Goal: Book appointment/travel/reservation

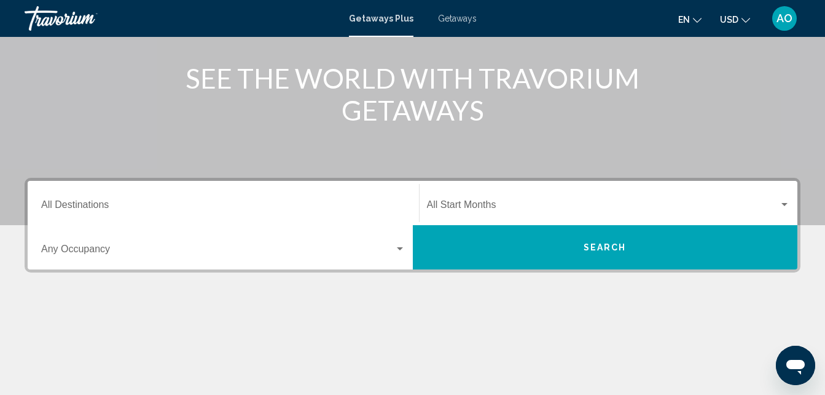
scroll to position [197, 0]
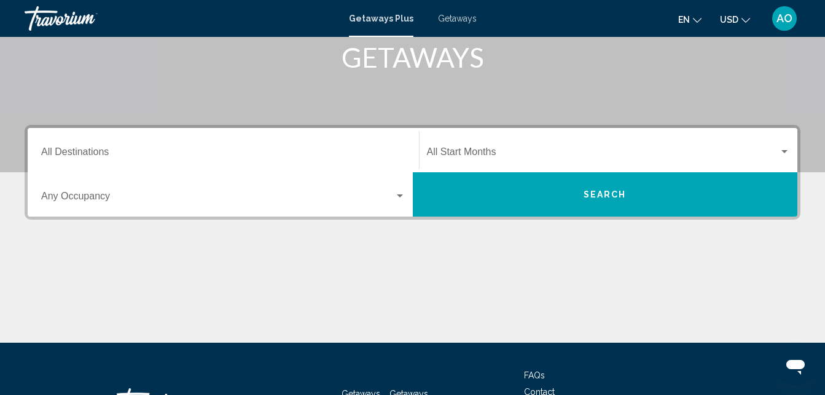
click at [112, 162] on div "Destination All Destinations" at bounding box center [223, 150] width 364 height 39
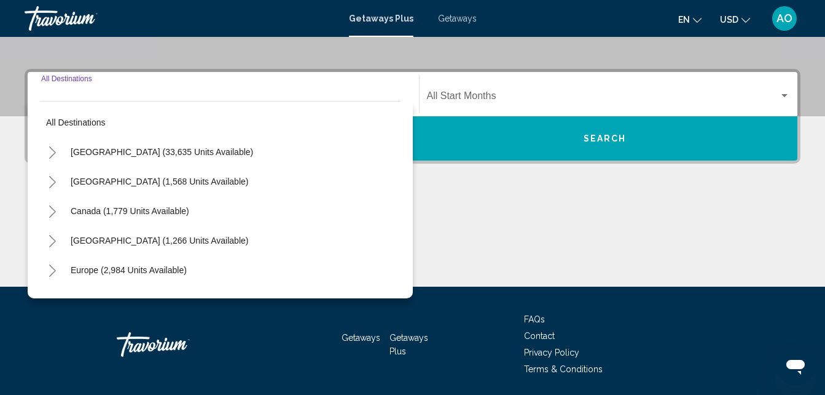
scroll to position [281, 0]
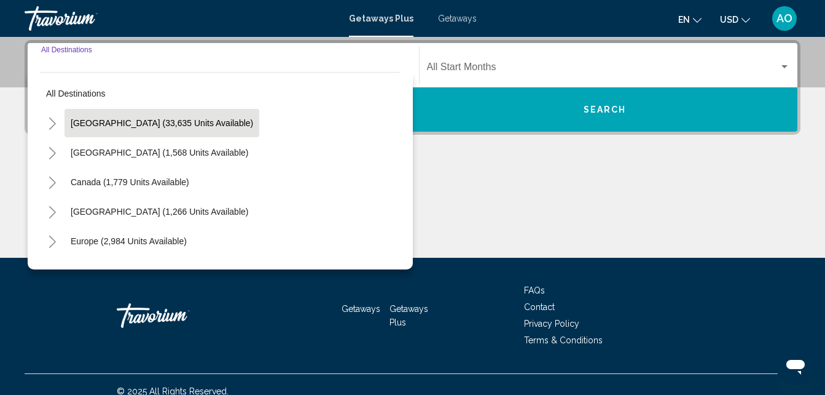
click at [111, 122] on span "[GEOGRAPHIC_DATA] (33,635 units available)" at bounding box center [162, 123] width 183 height 10
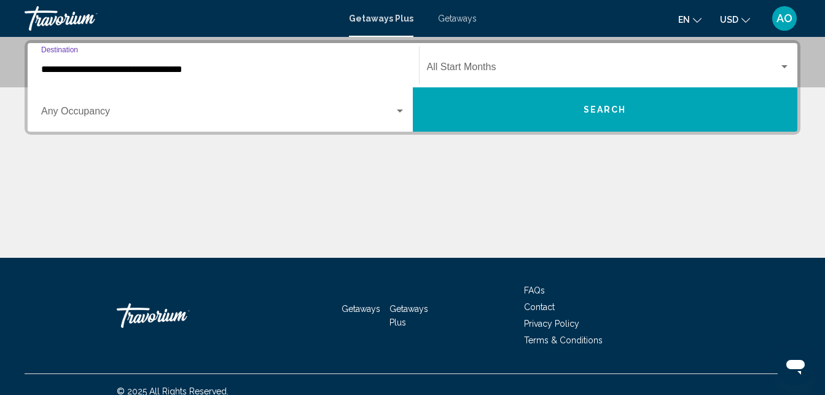
click at [55, 73] on input "**********" at bounding box center [223, 69] width 364 height 11
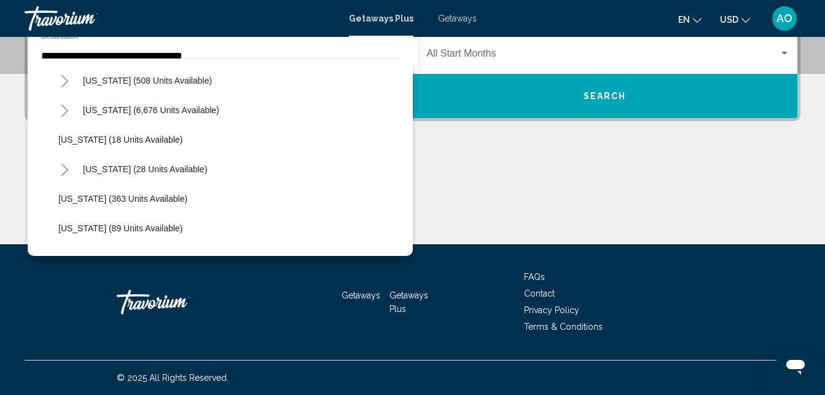
scroll to position [148, 0]
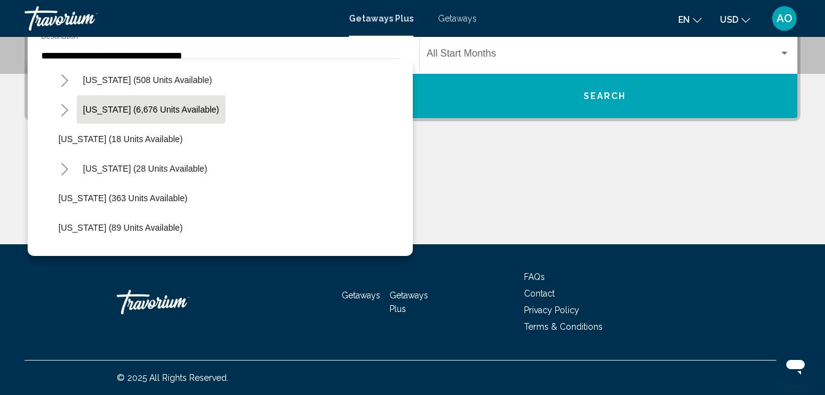
click at [128, 112] on span "[US_STATE] (6,676 units available)" at bounding box center [151, 109] width 136 height 10
type input "**********"
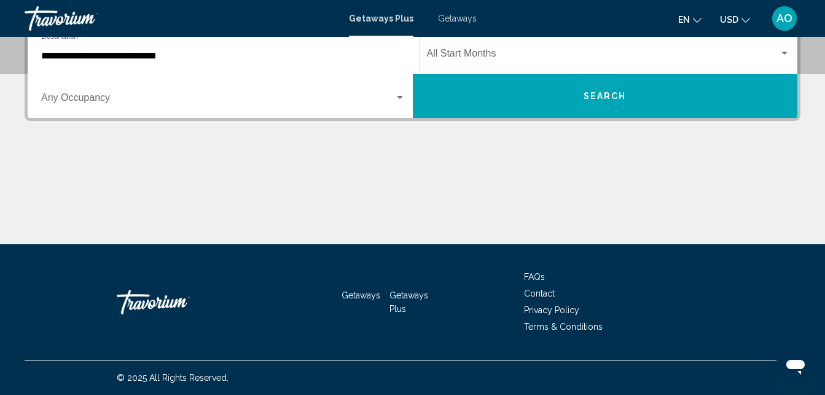
scroll to position [281, 0]
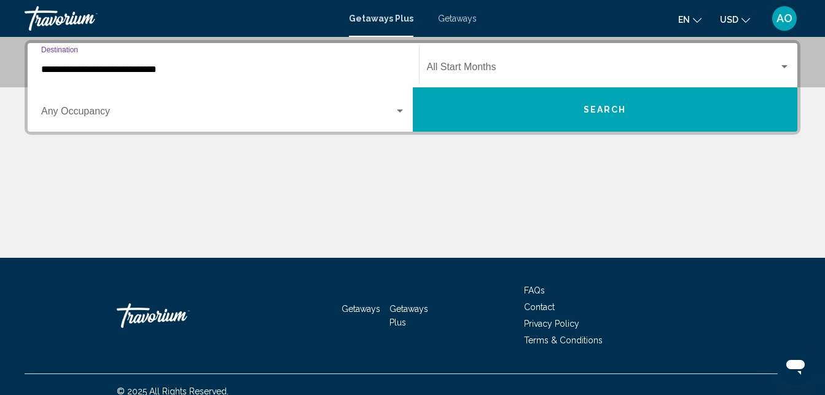
click at [781, 65] on div "Search widget" at bounding box center [784, 67] width 11 height 10
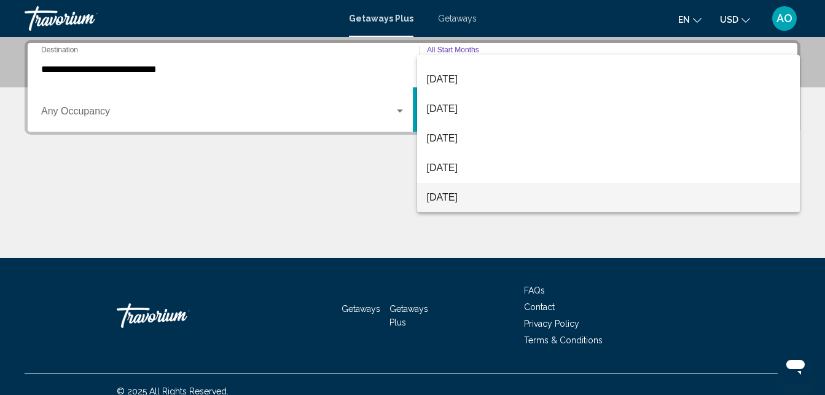
scroll to position [49, 0]
click at [469, 193] on span "[DATE]" at bounding box center [609, 198] width 364 height 30
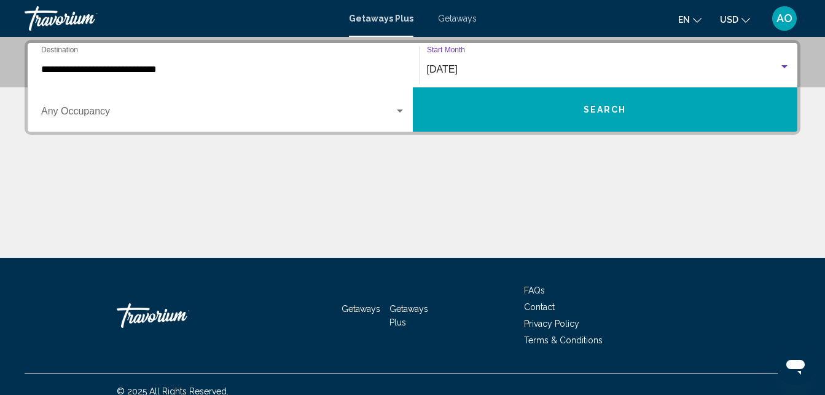
click at [597, 109] on span "Search" at bounding box center [605, 110] width 43 height 10
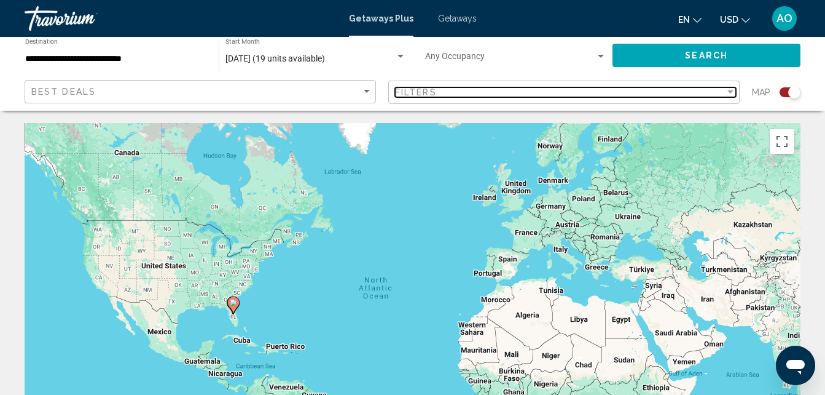
click at [734, 90] on div "Filter" at bounding box center [730, 92] width 11 height 10
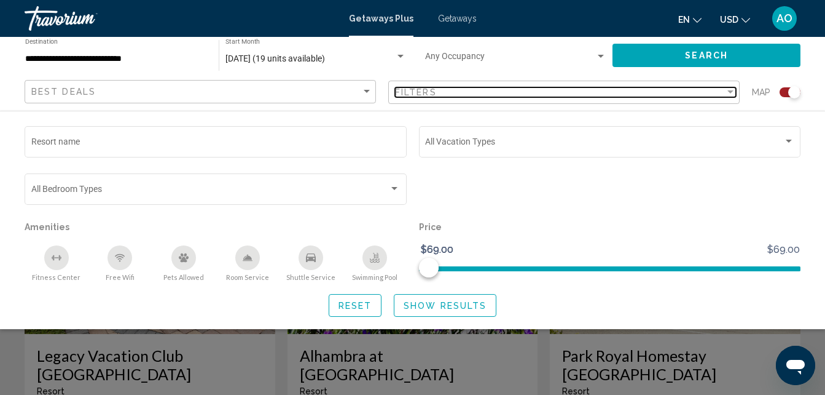
scroll to position [458, 0]
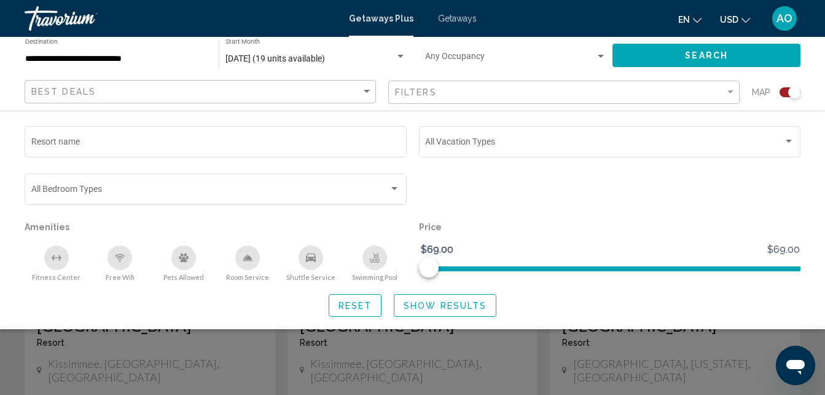
click at [233, 369] on div "Search widget" at bounding box center [412, 289] width 825 height 210
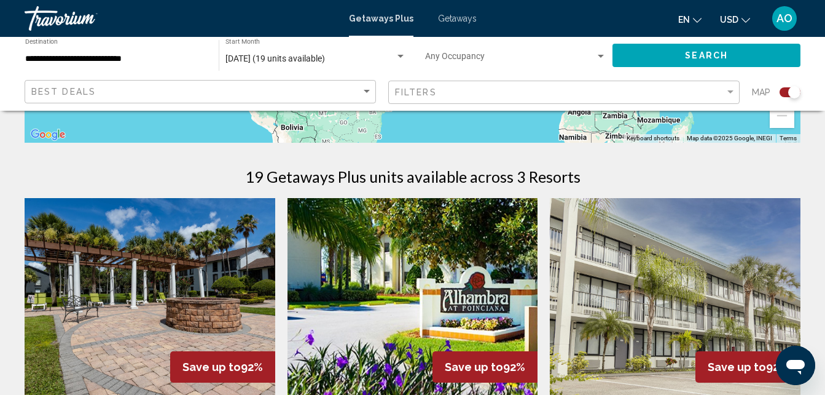
scroll to position [336, 0]
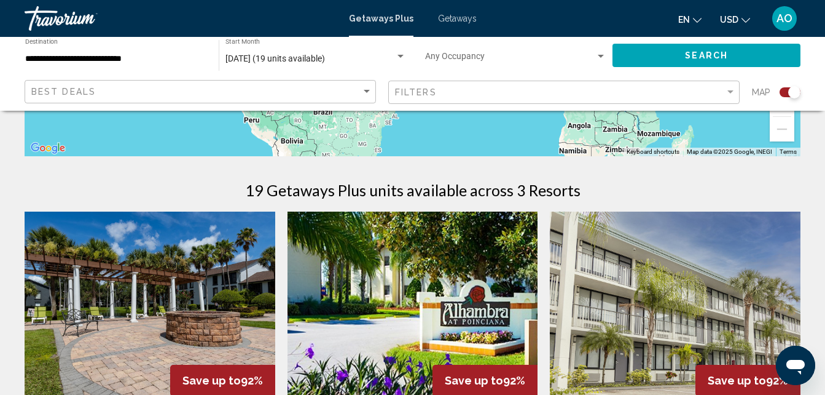
click at [463, 16] on span "Getaways" at bounding box center [457, 19] width 39 height 10
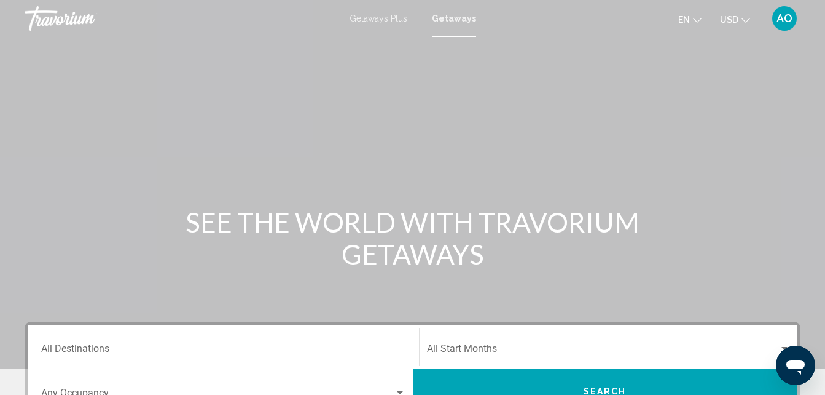
scroll to position [25, 0]
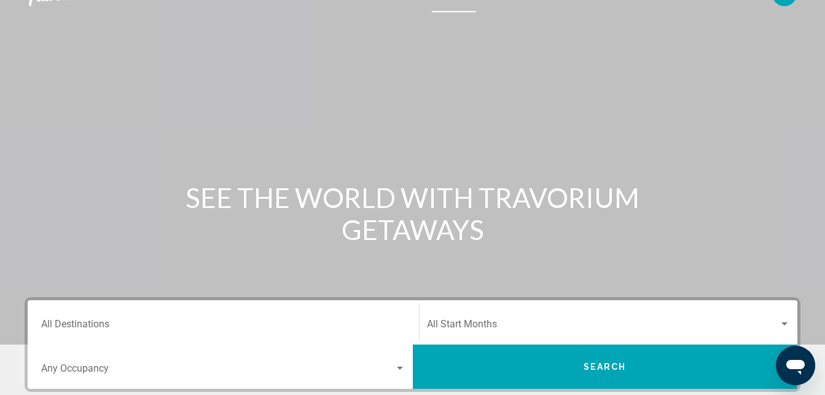
drag, startPoint x: 828, startPoint y: 384, endPoint x: 96, endPoint y: 322, distance: 735.2
click at [96, 322] on input "Destination All Destinations" at bounding box center [223, 326] width 364 height 11
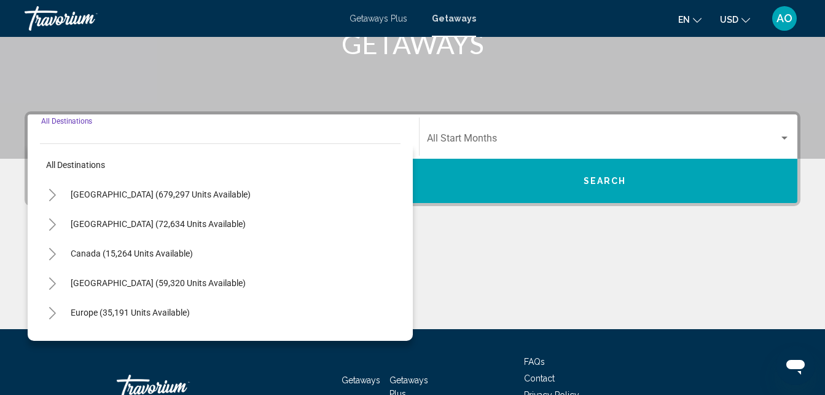
scroll to position [281, 0]
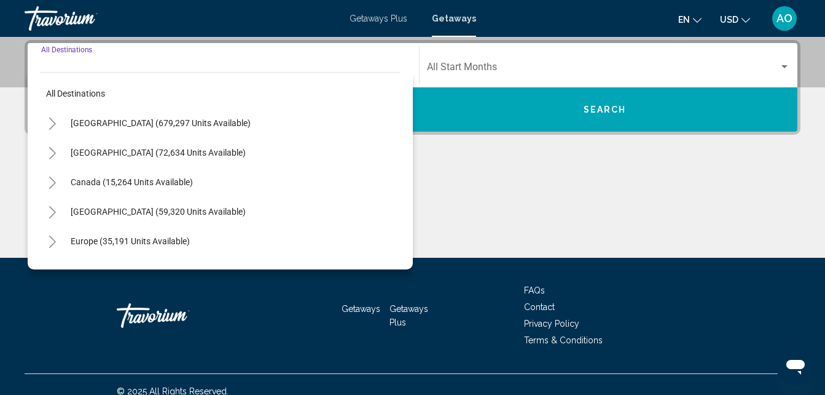
click at [51, 124] on icon "Toggle United States (679,297 units available)" at bounding box center [52, 123] width 9 height 12
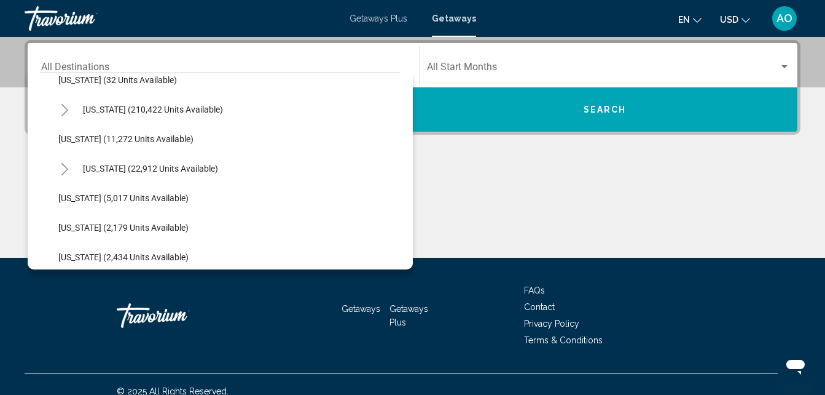
scroll to position [270, 0]
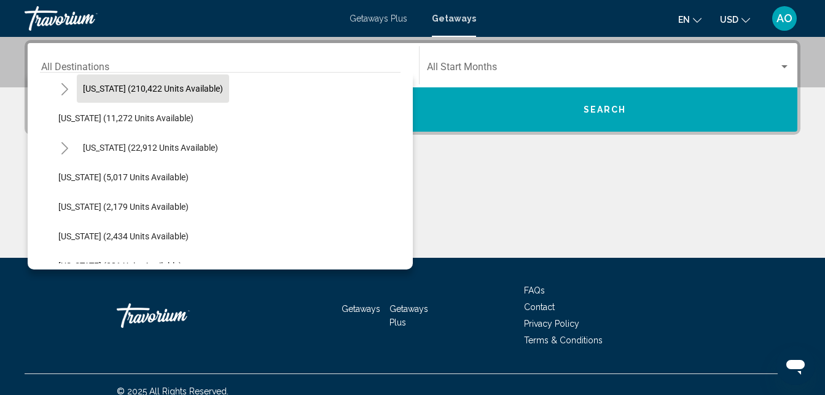
click at [132, 89] on span "[US_STATE] (210,422 units available)" at bounding box center [153, 89] width 140 height 10
type input "**********"
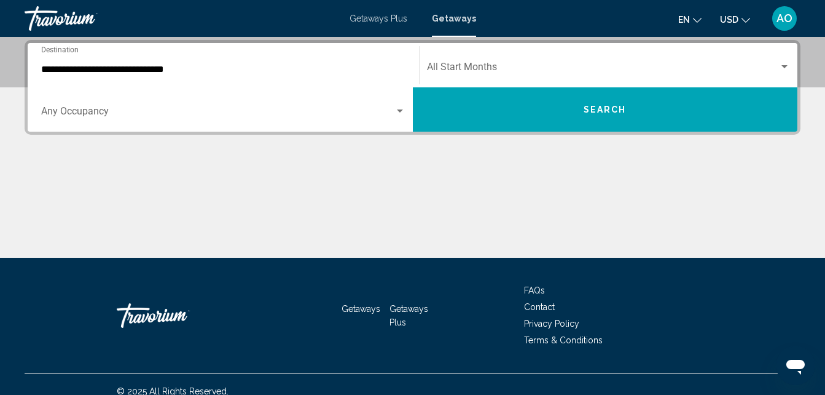
click at [784, 60] on div "Start Month All Start Months" at bounding box center [609, 65] width 364 height 39
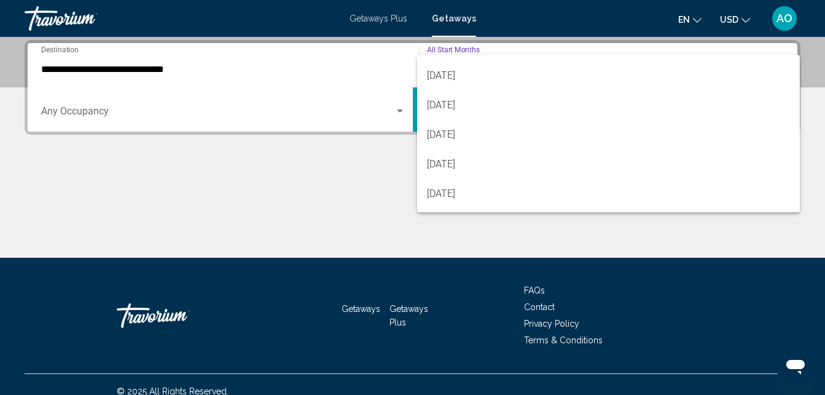
scroll to position [74, 0]
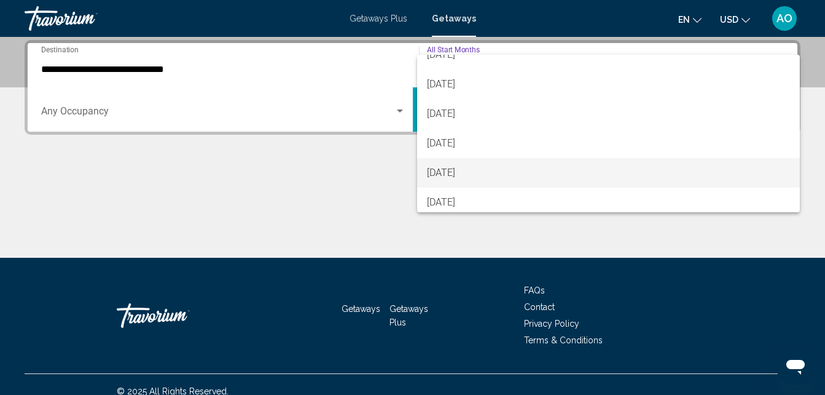
click at [474, 175] on span "[DATE]" at bounding box center [609, 173] width 364 height 30
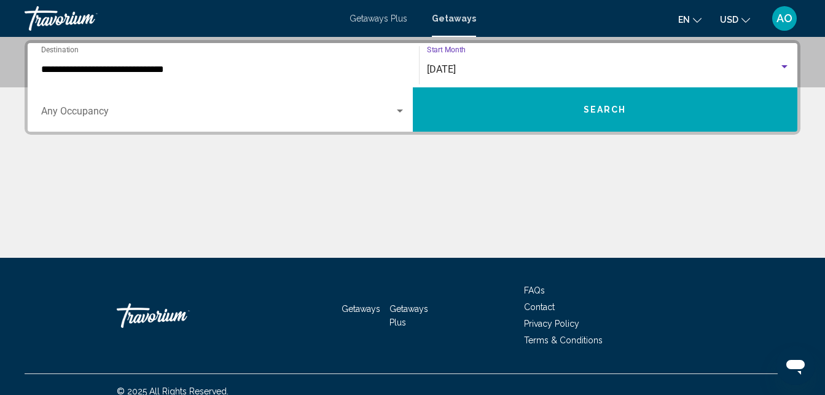
click at [597, 110] on span "Search" at bounding box center [605, 110] width 43 height 10
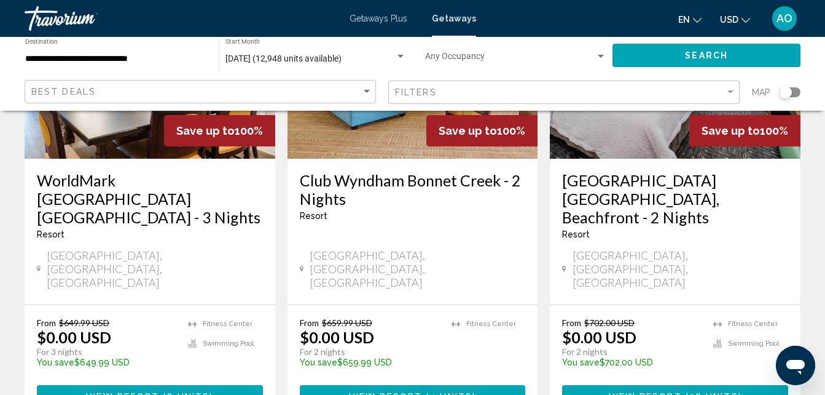
scroll to position [221, 0]
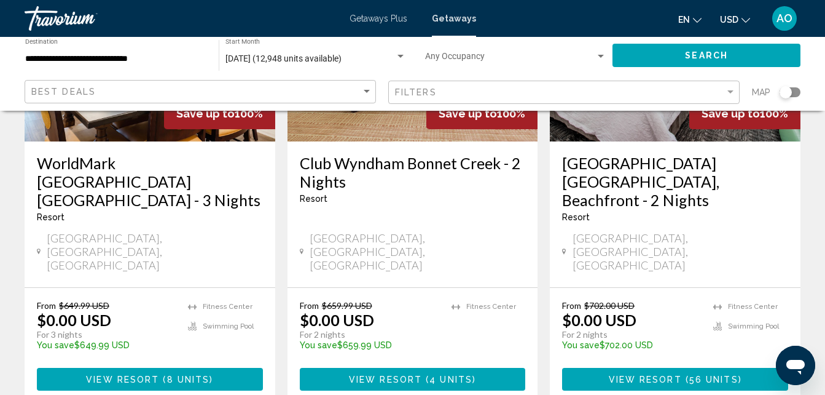
click at [146, 374] on span "View Resort ( 8 units )" at bounding box center [149, 379] width 127 height 10
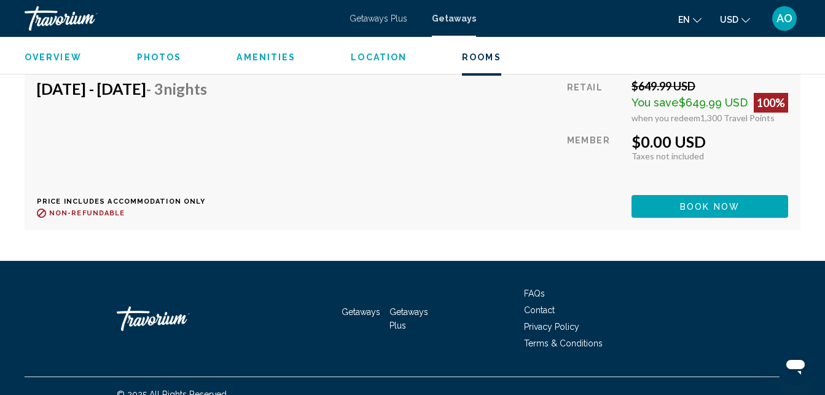
scroll to position [2976, 0]
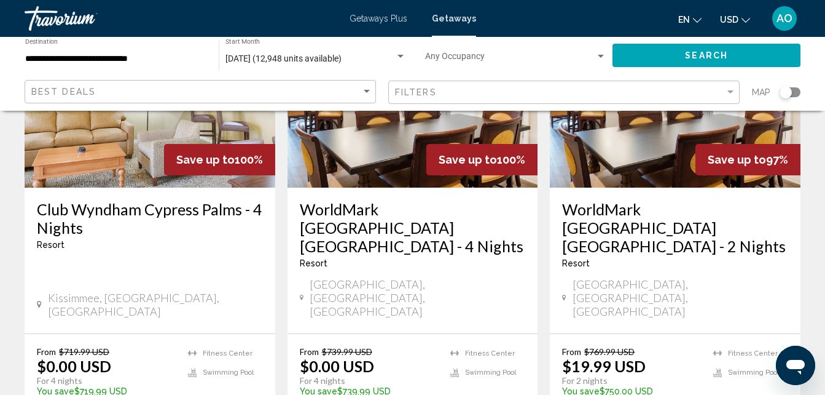
scroll to position [680, 0]
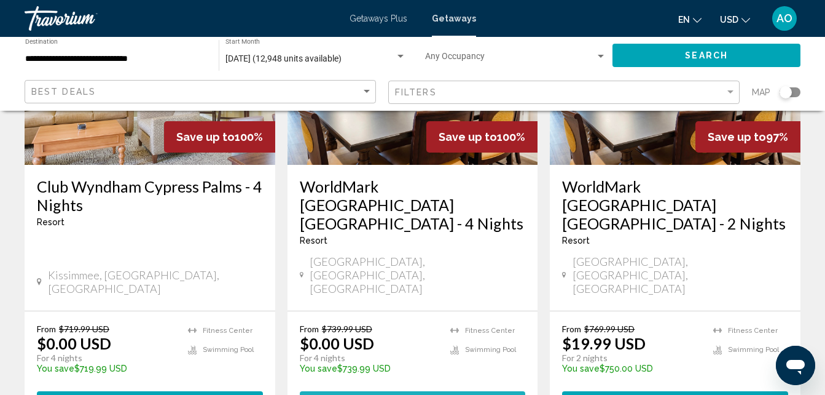
click at [427, 391] on button "View Resort ( 4 units )" at bounding box center [413, 402] width 226 height 23
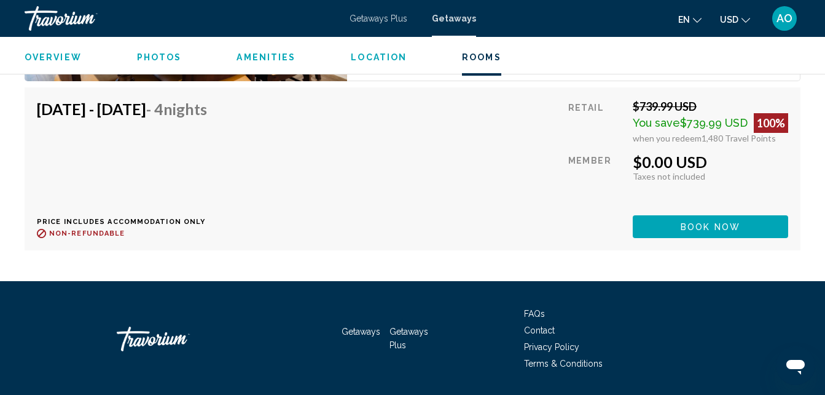
scroll to position [2831, 0]
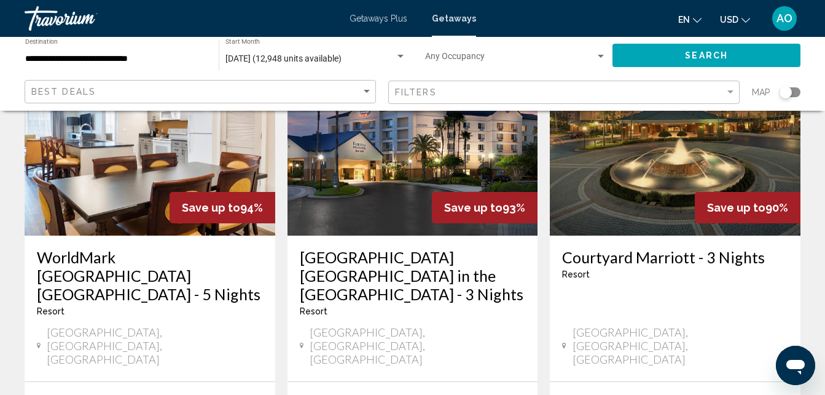
scroll to position [1098, 0]
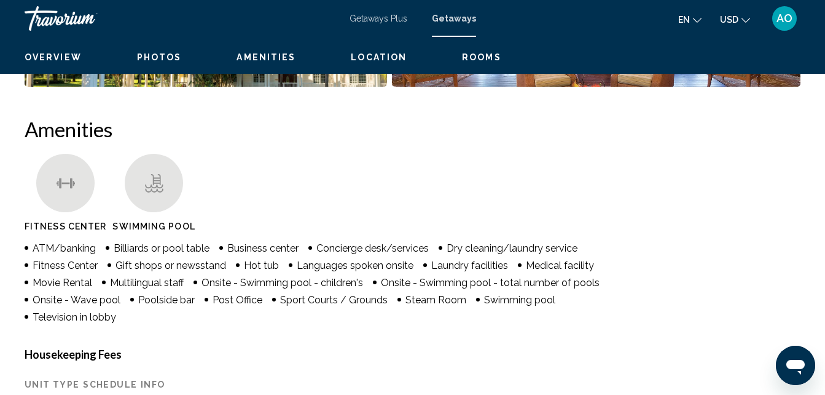
scroll to position [132, 0]
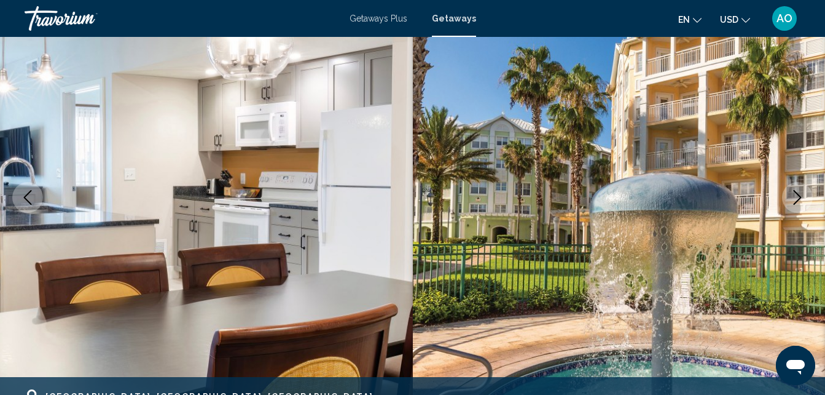
click at [166, 340] on img "Main content" at bounding box center [206, 197] width 413 height 584
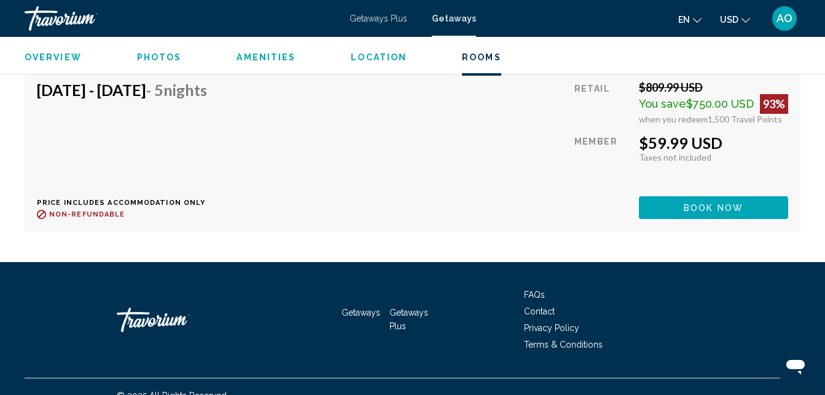
scroll to position [3525, 0]
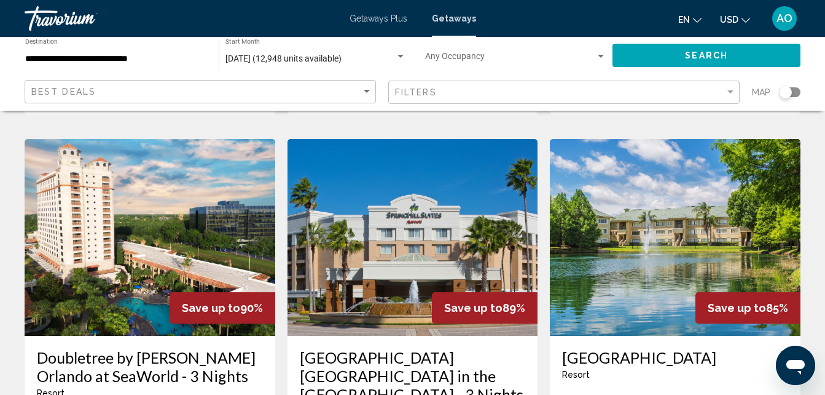
scroll to position [1500, 0]
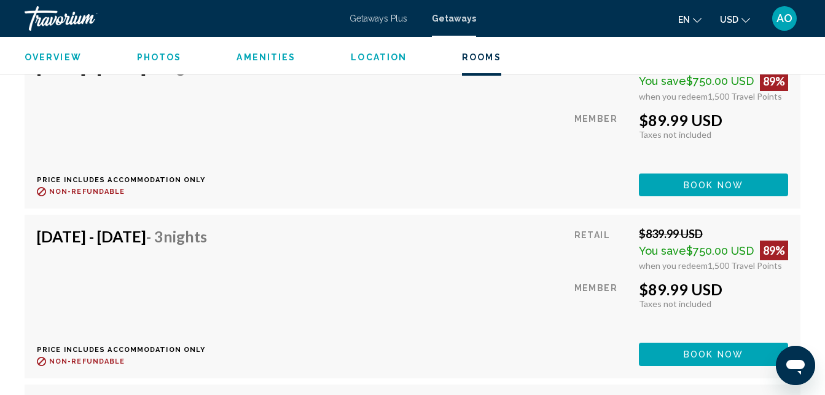
scroll to position [6384, 0]
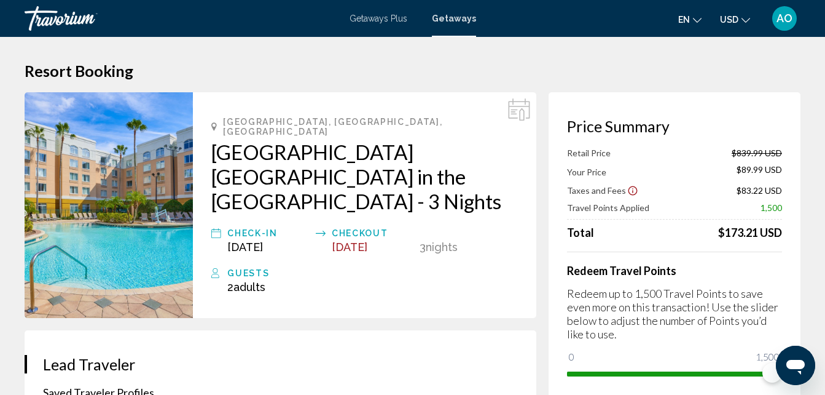
click at [120, 182] on img "Main content" at bounding box center [109, 205] width 168 height 226
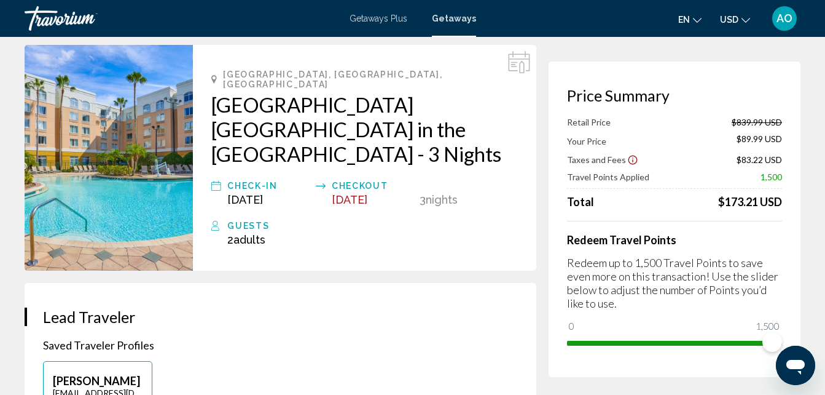
scroll to position [49, 0]
